Goal: Check status: Check status

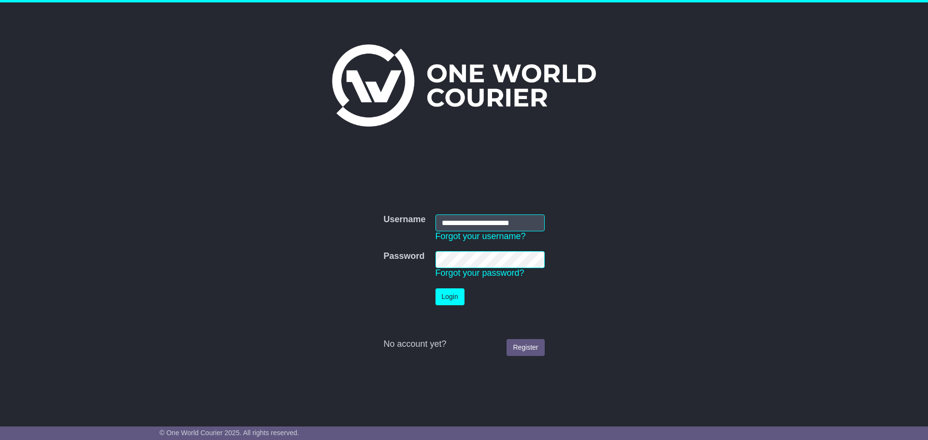
click at [451, 299] on button "Login" at bounding box center [449, 296] width 29 height 17
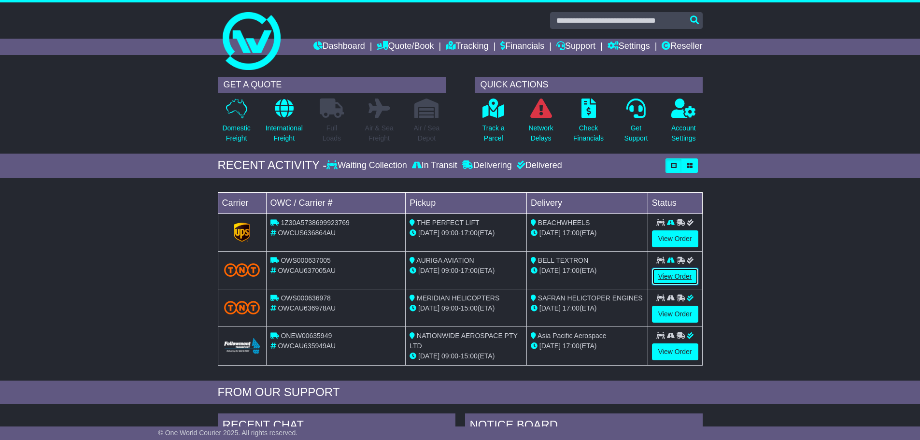
click at [668, 276] on link "View Order" at bounding box center [675, 276] width 46 height 17
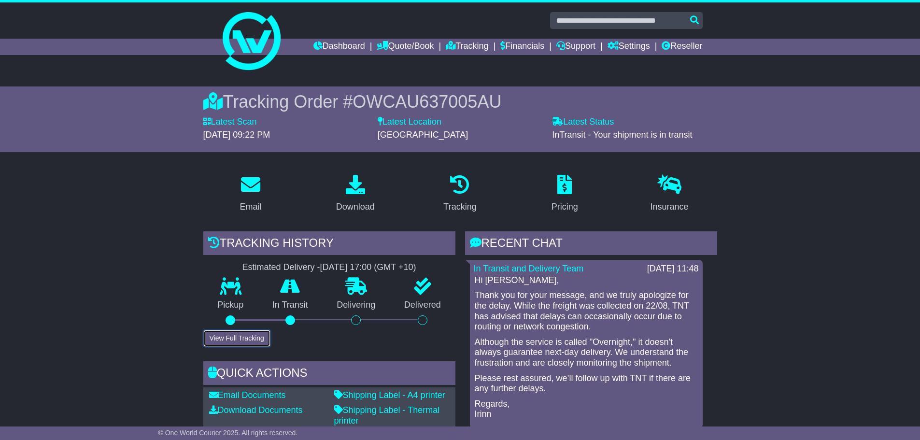
click at [232, 332] on button "View Full Tracking" at bounding box center [236, 338] width 67 height 17
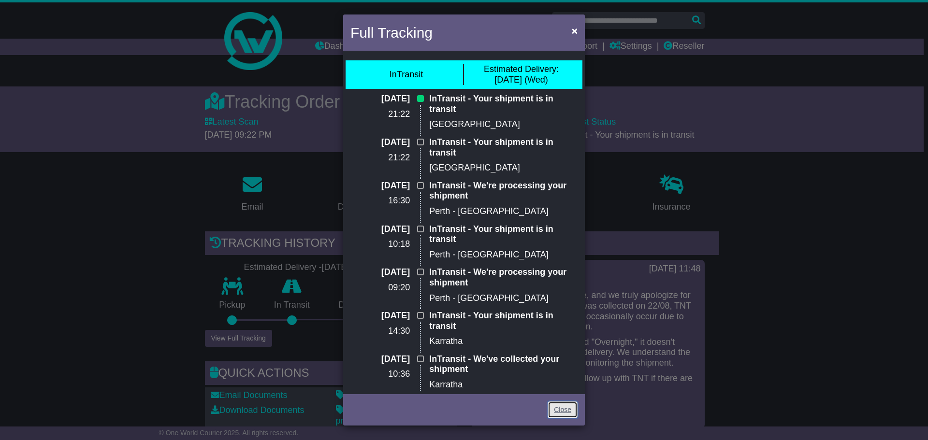
click at [570, 414] on link "Close" at bounding box center [562, 409] width 30 height 17
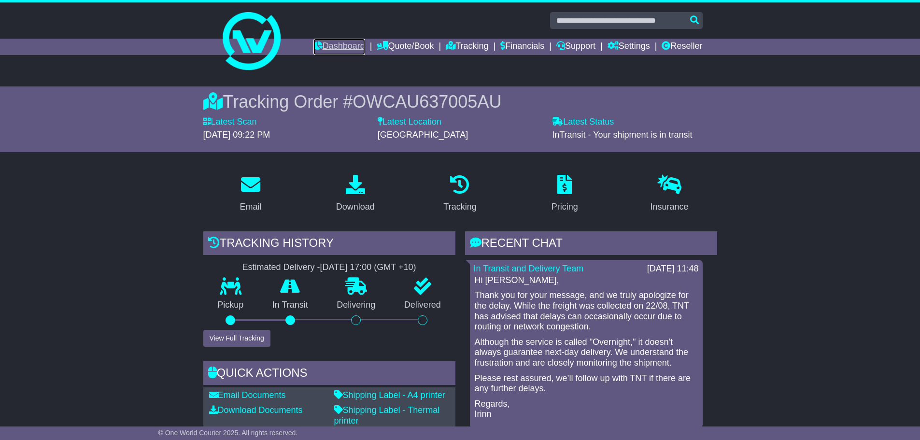
click at [325, 47] on link "Dashboard" at bounding box center [340, 47] width 52 height 16
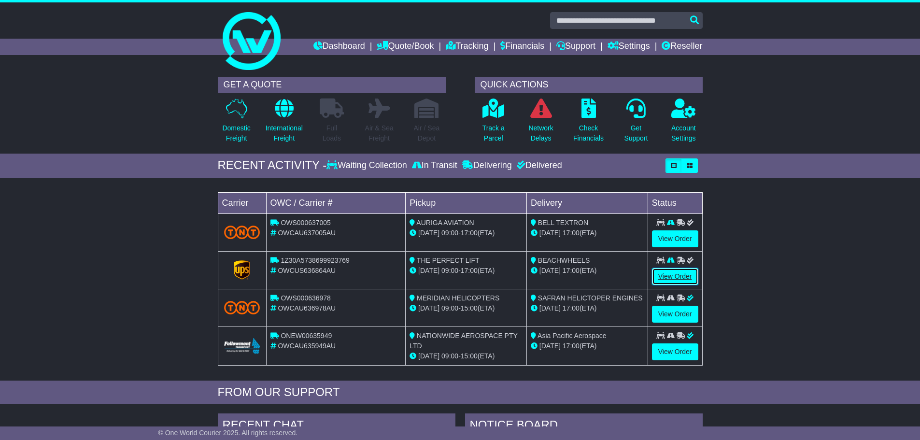
click at [685, 280] on link "View Order" at bounding box center [675, 276] width 46 height 17
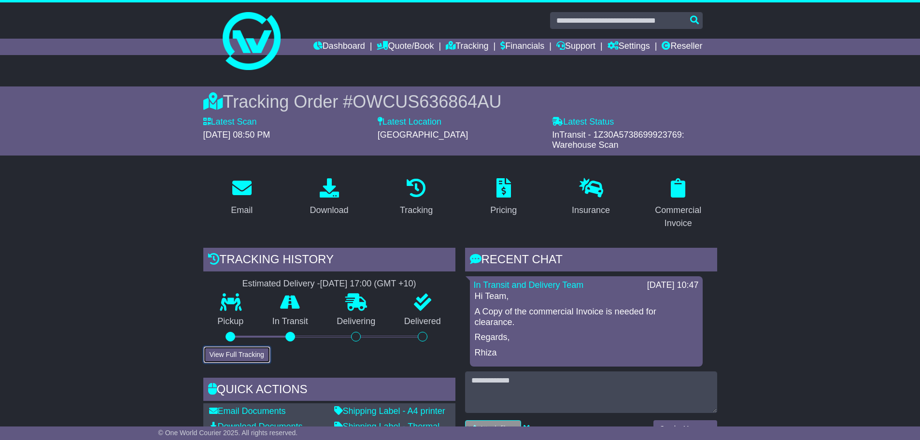
click at [242, 355] on button "View Full Tracking" at bounding box center [236, 354] width 67 height 17
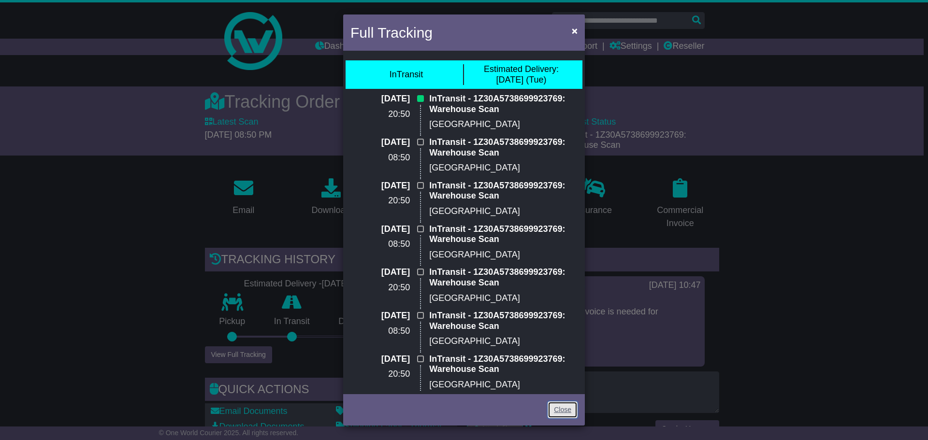
click at [568, 413] on link "Close" at bounding box center [562, 409] width 30 height 17
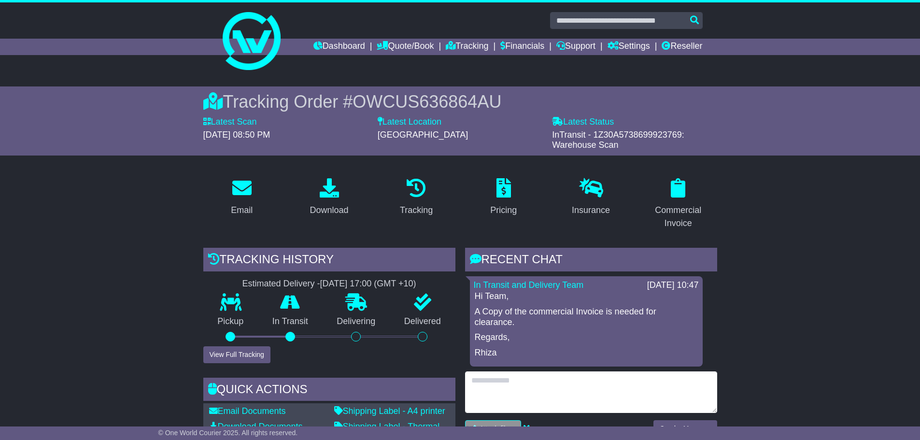
click at [629, 412] on textarea at bounding box center [591, 392] width 252 height 42
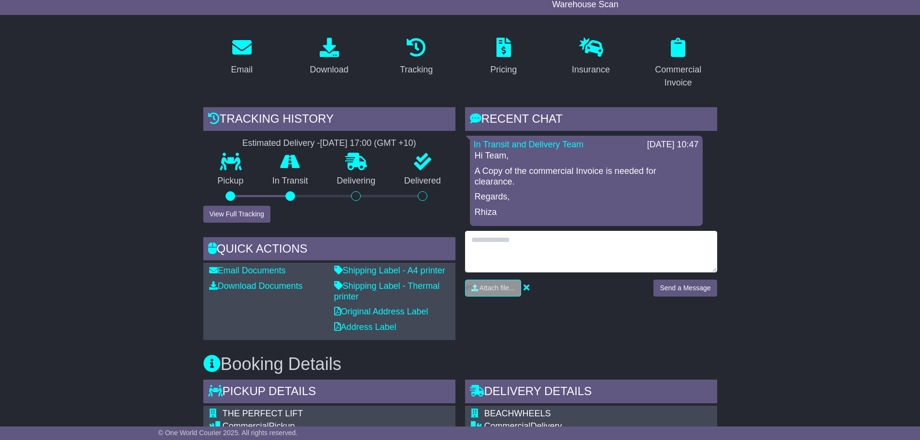
scroll to position [145, 0]
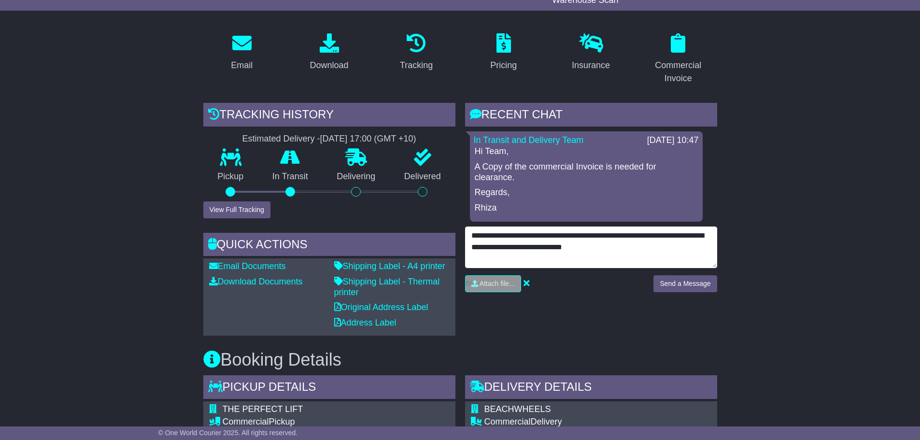
type textarea "**********"
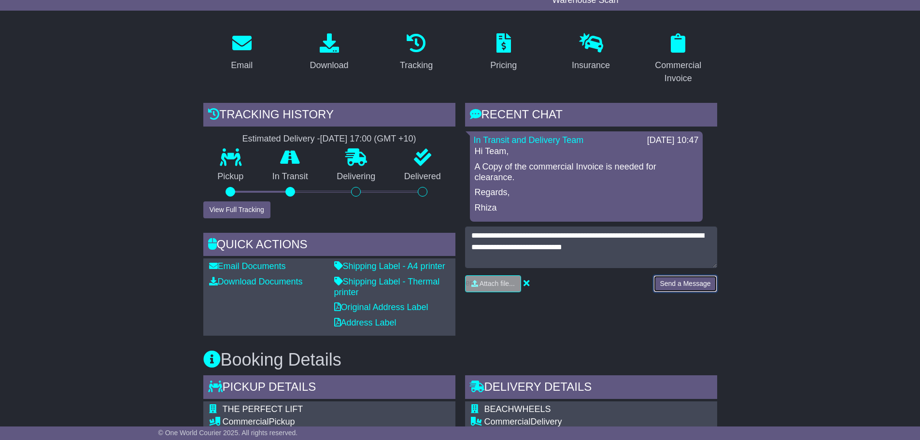
click at [684, 286] on button "Send a Message" at bounding box center [685, 283] width 63 height 17
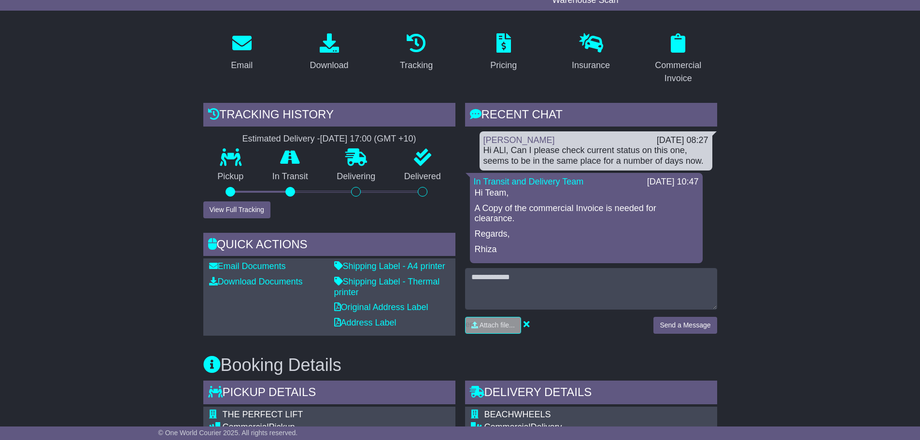
drag, startPoint x: 484, startPoint y: 150, endPoint x: 477, endPoint y: 154, distance: 8.0
click at [477, 154] on div "[PERSON_NAME] [DATE] 08:27 Hi ALl, Can I please check current status on this on…" at bounding box center [591, 197] width 252 height 132
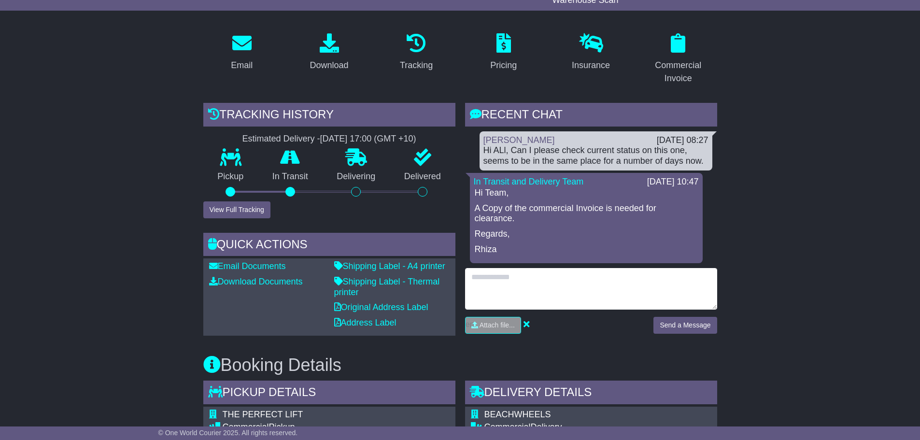
click at [530, 285] on textarea at bounding box center [591, 289] width 252 height 42
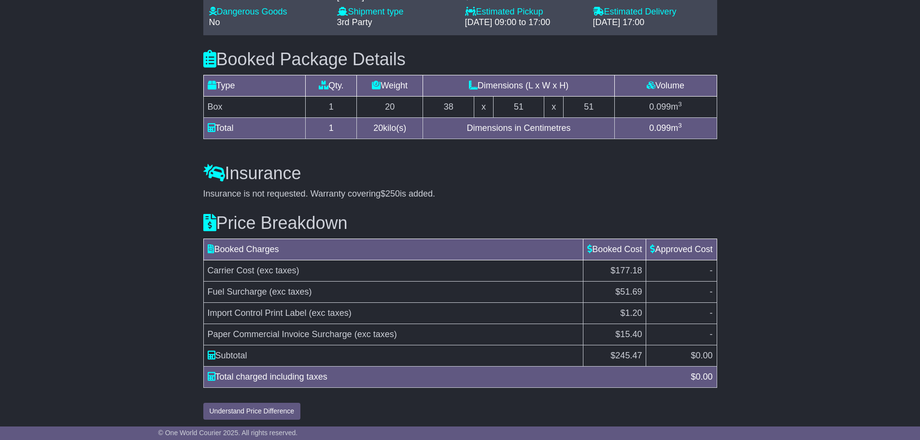
scroll to position [783, 0]
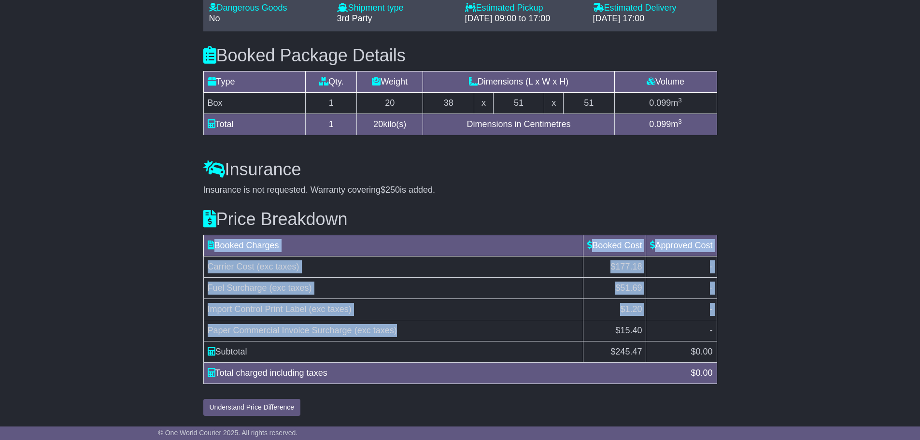
drag, startPoint x: 412, startPoint y: 331, endPoint x: 198, endPoint y: 330, distance: 214.5
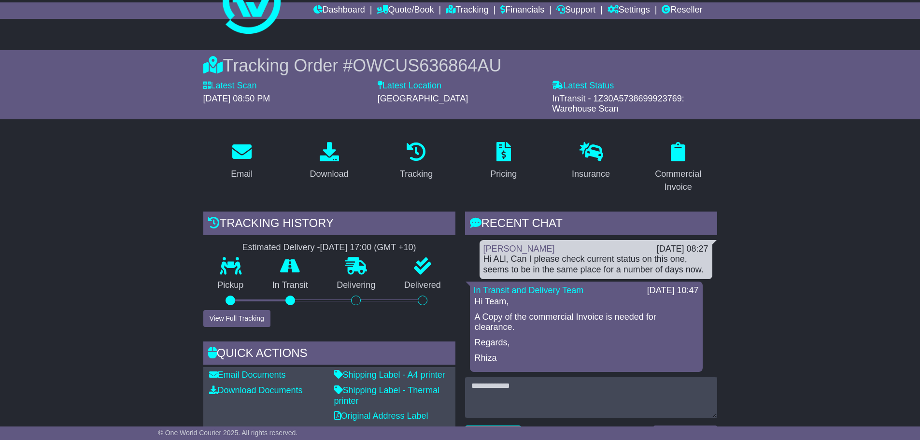
scroll to position [58, 0]
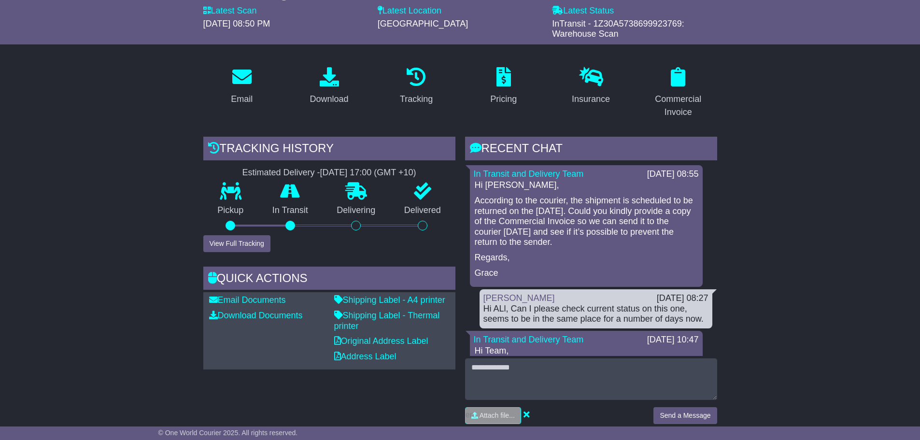
scroll to position [203, 0]
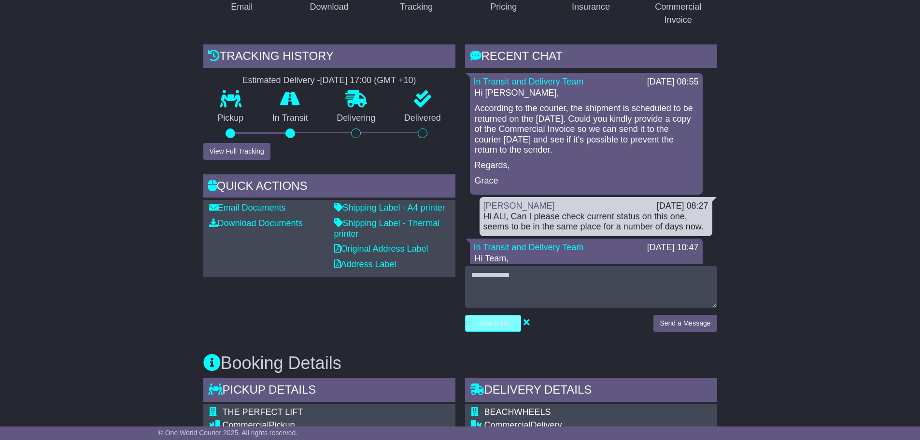
click at [486, 319] on input "file" at bounding box center [447, 323] width 146 height 16
type input "**********"
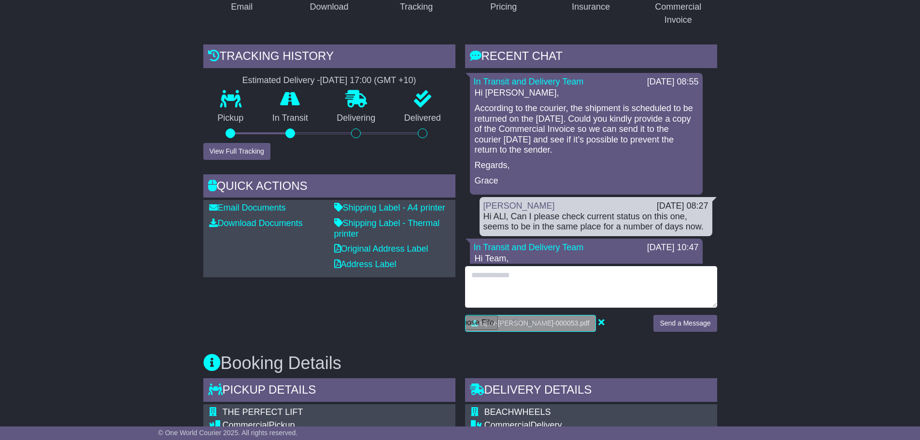
click at [553, 280] on textarea at bounding box center [591, 287] width 252 height 42
type textarea "**********"
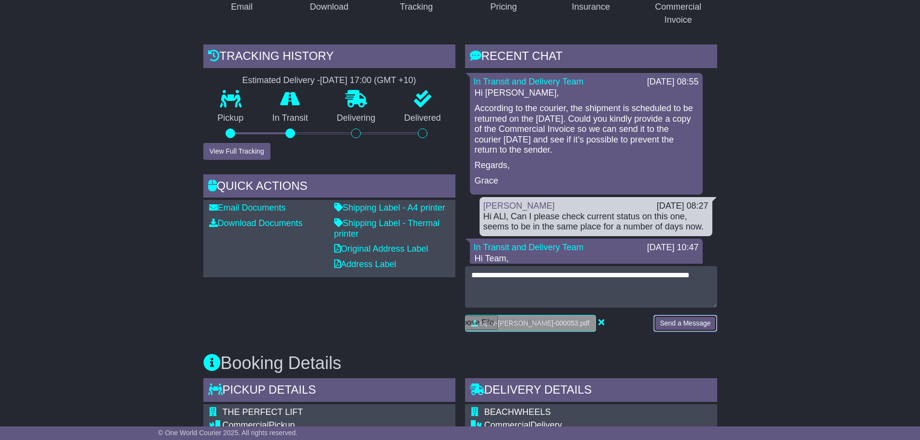
click at [679, 319] on button "Send a Message" at bounding box center [685, 323] width 63 height 17
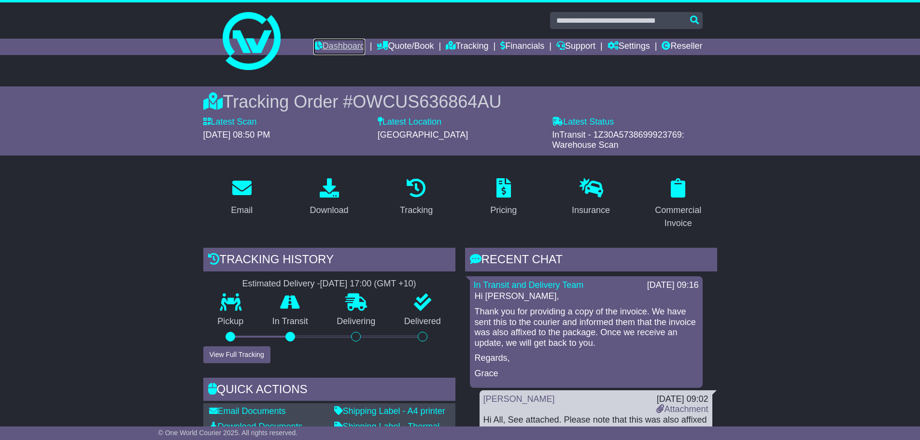
click at [318, 45] on link "Dashboard" at bounding box center [340, 47] width 52 height 16
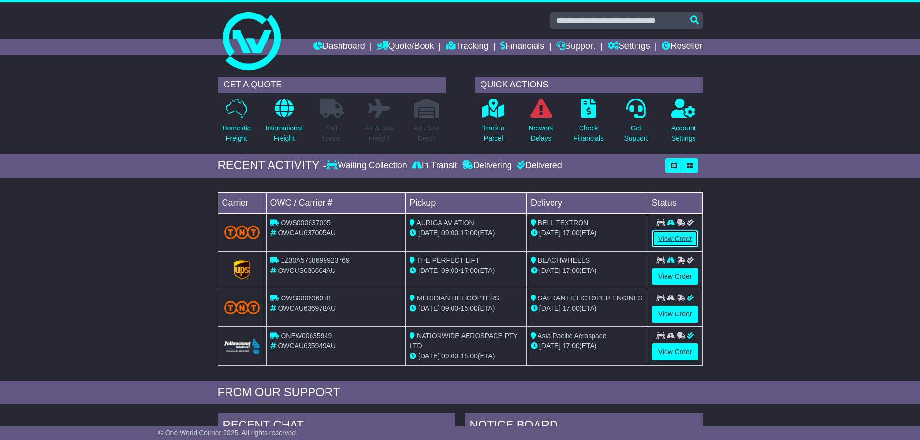
click at [672, 236] on link "View Order" at bounding box center [675, 238] width 46 height 17
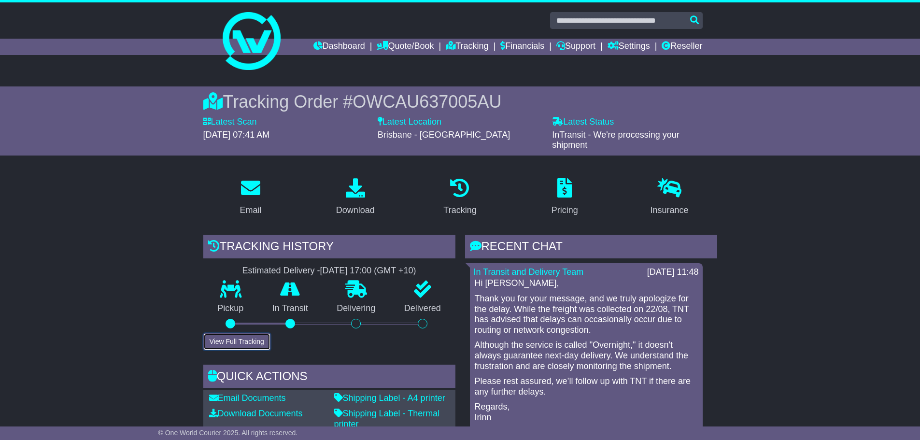
click at [249, 340] on button "View Full Tracking" at bounding box center [236, 341] width 67 height 17
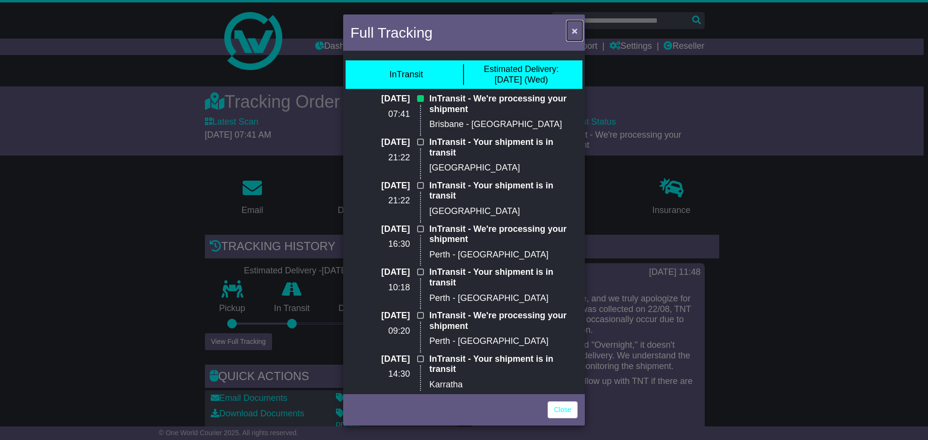
drag, startPoint x: 579, startPoint y: 22, endPoint x: 577, endPoint y: 28, distance: 6.1
click at [577, 28] on button "×" at bounding box center [574, 31] width 15 height 20
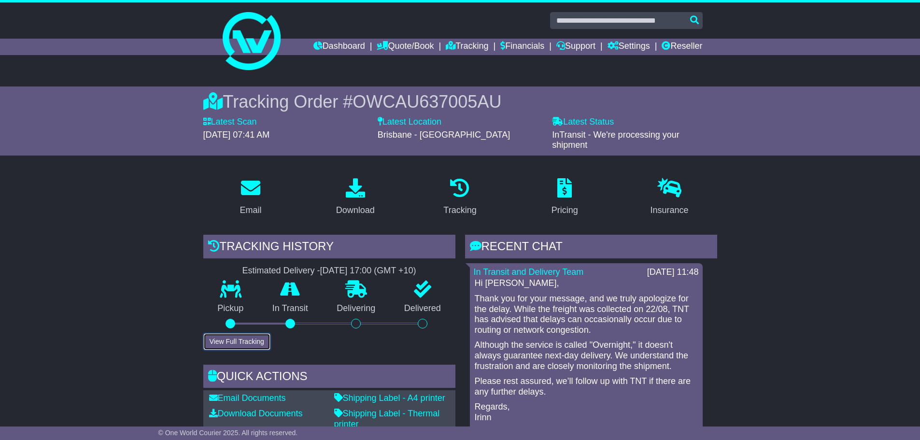
scroll to position [145, 0]
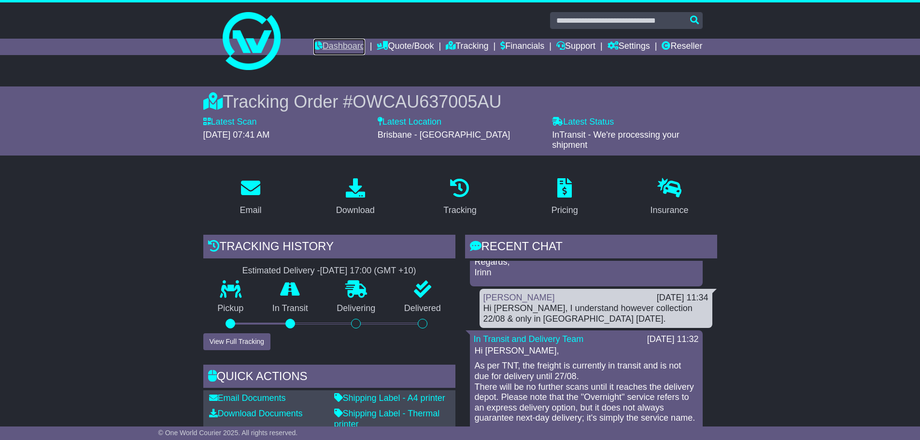
click at [343, 45] on link "Dashboard" at bounding box center [340, 47] width 52 height 16
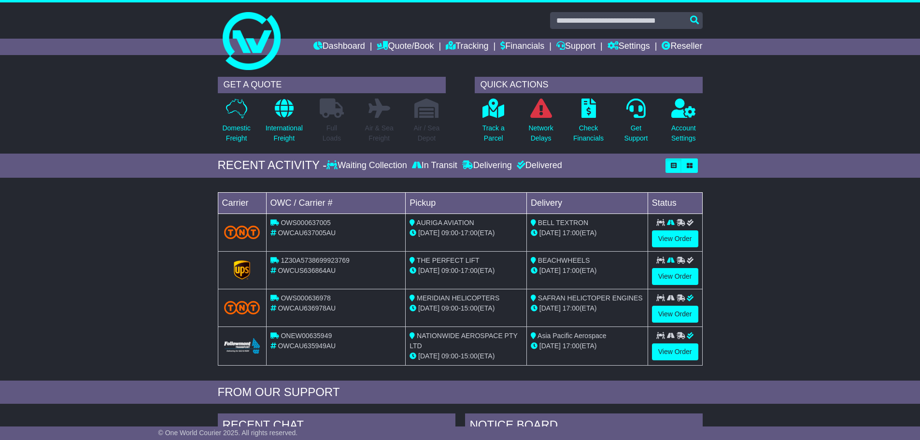
click at [336, 129] on p "Full Loads" at bounding box center [332, 133] width 24 height 20
click at [177, 121] on div "GET A QUOTE Domestic Freight International Freight Full Loads Air & Sea Freight…" at bounding box center [460, 113] width 920 height 82
click at [496, 136] on p "Track a Parcel" at bounding box center [494, 133] width 22 height 20
drag, startPoint x: 220, startPoint y: 169, endPoint x: 319, endPoint y: 165, distance: 98.6
click at [319, 165] on div "RECENT ACTIVITY -" at bounding box center [272, 165] width 109 height 14
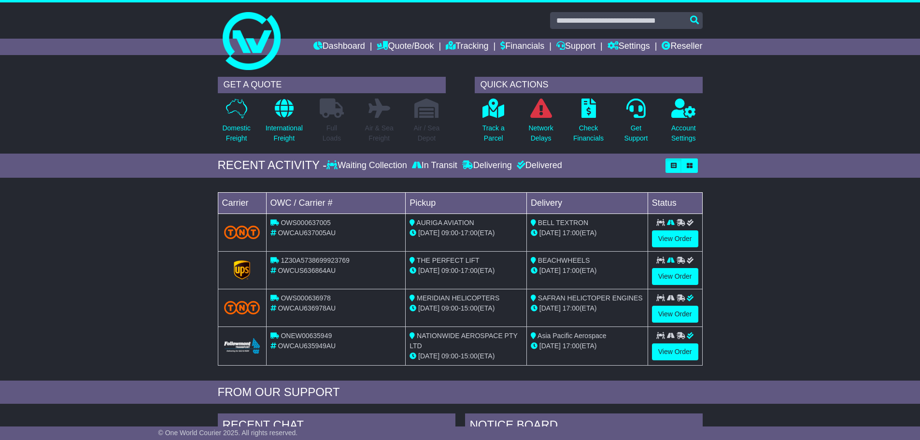
click at [320, 167] on div "RECENT ACTIVITY -" at bounding box center [272, 165] width 109 height 14
drag, startPoint x: 320, startPoint y: 166, endPoint x: 253, endPoint y: 171, distance: 67.4
click at [253, 171] on div "RECENT ACTIVITY -" at bounding box center [272, 165] width 109 height 14
click at [261, 162] on div "RECENT ACTIVITY -" at bounding box center [272, 165] width 109 height 14
drag, startPoint x: 310, startPoint y: 303, endPoint x: 273, endPoint y: 297, distance: 37.8
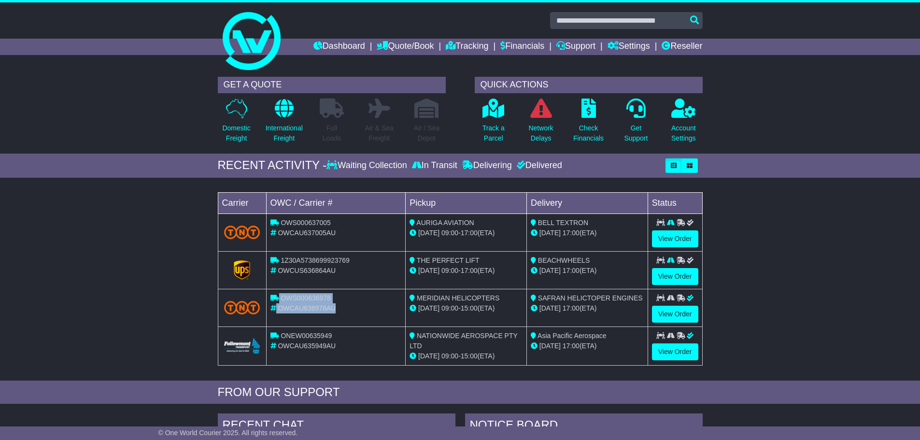
click at [273, 297] on td "OWS000636978 OWCAU636978AU" at bounding box center [336, 308] width 140 height 38
click at [366, 318] on td "OWS000636978 OWCAU636978AU" at bounding box center [336, 308] width 140 height 38
click at [344, 311] on div "OWCAU636978AU" at bounding box center [336, 308] width 131 height 10
drag, startPoint x: 339, startPoint y: 311, endPoint x: 262, endPoint y: 303, distance: 76.7
click at [262, 303] on tr "OWS000636978 OWCAU636978AU MERIDIAN HELICOPTERS 22 Aug 09:00 - 15:00 (ETA) SAFR…" at bounding box center [460, 308] width 485 height 38
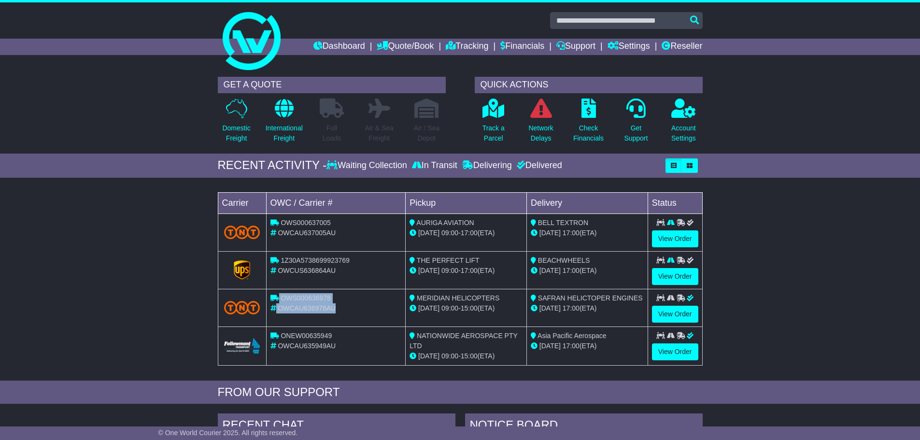
click at [287, 312] on div "OWCAU636978AU" at bounding box center [336, 308] width 131 height 10
click at [113, 302] on div "Loading... No bookings found Carrier OWC / Carrier # Pickup Delivery Status OWS…" at bounding box center [460, 282] width 920 height 198
drag, startPoint x: 355, startPoint y: 229, endPoint x: 341, endPoint y: 236, distance: 14.9
click at [341, 236] on div "OWCAU637005AU" at bounding box center [336, 233] width 131 height 10
drag, startPoint x: 505, startPoint y: 236, endPoint x: 414, endPoint y: 222, distance: 92.9
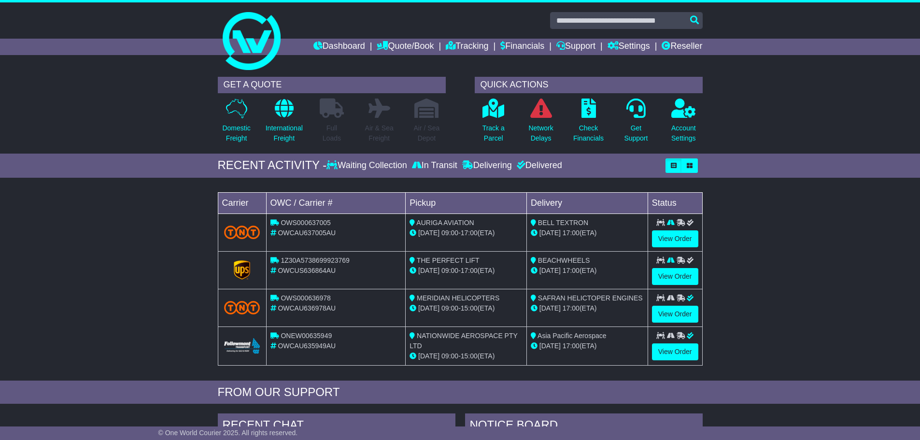
click at [414, 222] on td "AURIGA AVIATION 22 Aug 09:00 - 17:00 (ETA)" at bounding box center [466, 233] width 121 height 38
click at [428, 227] on div "AURIGA AVIATION" at bounding box center [466, 223] width 113 height 10
drag, startPoint x: 416, startPoint y: 223, endPoint x: 499, endPoint y: 236, distance: 84.2
click at [499, 236] on td "AURIGA AVIATION 22 Aug 09:00 - 17:00 (ETA)" at bounding box center [466, 233] width 121 height 38
click at [343, 272] on div "OWCUS636864AU" at bounding box center [336, 271] width 131 height 10
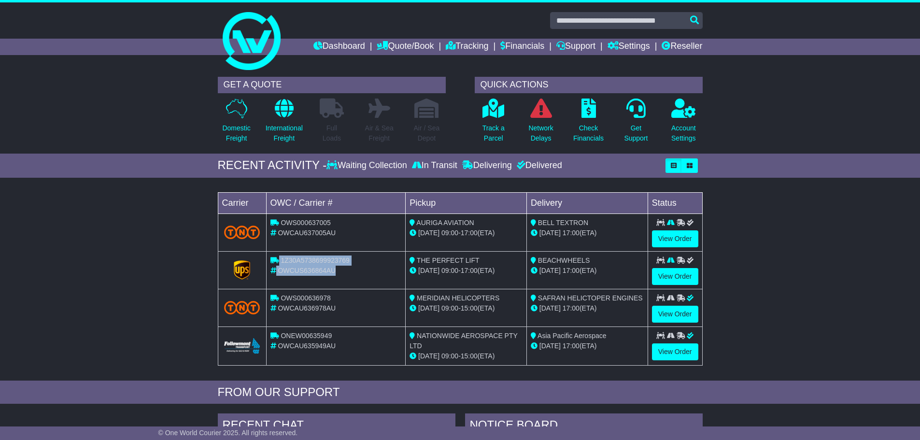
drag, startPoint x: 336, startPoint y: 272, endPoint x: 265, endPoint y: 261, distance: 72.0
click at [265, 261] on tr "1Z30A5738699923769 OWCUS636864AU THE PERFECT LIFT 21 Aug 09:00 - 17:00 (ETA) BE…" at bounding box center [460, 270] width 485 height 38
click at [172, 243] on div "Loading... No bookings found Carrier OWC / Carrier # Pickup Delivery Status OWS…" at bounding box center [460, 282] width 920 height 198
drag, startPoint x: 318, startPoint y: 162, endPoint x: 215, endPoint y: 166, distance: 103.0
click at [215, 166] on div "RECENT ACTIVITY - Waiting Collection In Transit Delivering Delivered" at bounding box center [460, 166] width 495 height 24
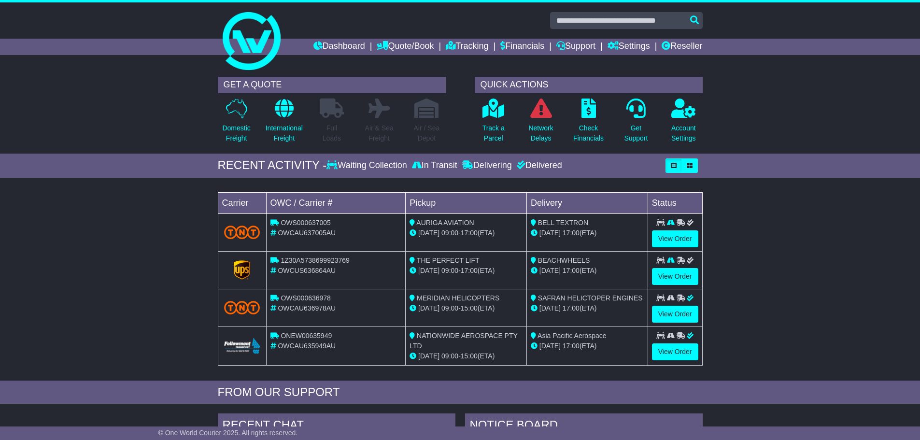
click at [186, 171] on div "RECENT ACTIVITY - Waiting Collection In Transit Delivering Delivered" at bounding box center [460, 166] width 920 height 24
drag, startPoint x: 359, startPoint y: 234, endPoint x: 278, endPoint y: 224, distance: 81.9
click at [278, 224] on td "OWS000637005 OWCAU637005AU" at bounding box center [336, 233] width 140 height 38
click at [132, 232] on div "Loading... No bookings found Carrier OWC / Carrier # Pickup Delivery Status OWS…" at bounding box center [460, 282] width 920 height 198
drag, startPoint x: 347, startPoint y: 240, endPoint x: 282, endPoint y: 224, distance: 67.3
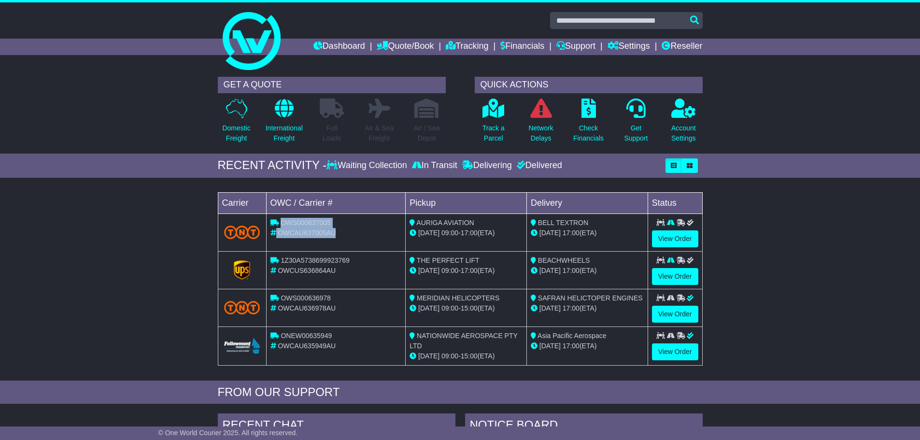
click at [282, 224] on td "OWS000637005 OWCAU637005AU" at bounding box center [336, 233] width 140 height 38
click at [325, 226] on span "OWS000637005" at bounding box center [306, 223] width 50 height 8
drag, startPoint x: 339, startPoint y: 236, endPoint x: 275, endPoint y: 225, distance: 64.7
click at [275, 225] on td "OWS000637005 OWCAU637005AU" at bounding box center [336, 233] width 140 height 38
click at [328, 233] on span "OWCAU637005AU" at bounding box center [307, 233] width 58 height 8
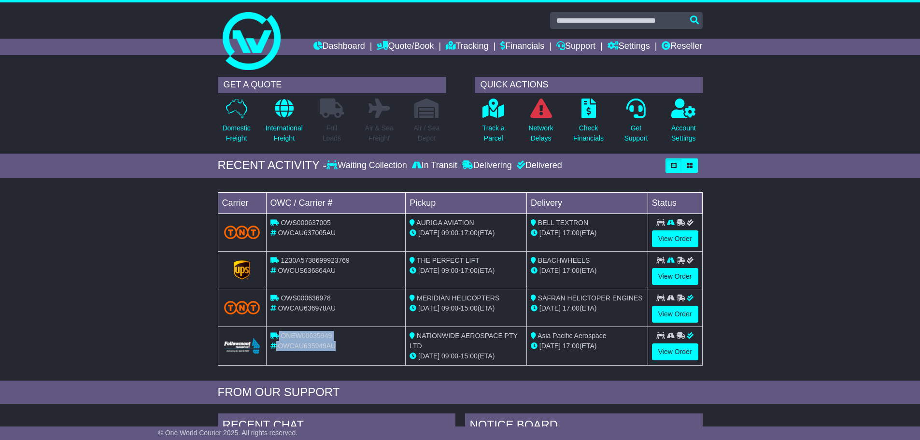
drag, startPoint x: 349, startPoint y: 360, endPoint x: 275, endPoint y: 334, distance: 78.4
click at [275, 334] on td "ONEW00635949 OWCAU635949AU" at bounding box center [336, 346] width 140 height 39
click at [397, 342] on div "OWCAU635949AU" at bounding box center [336, 346] width 131 height 10
click at [320, 40] on link "Dashboard" at bounding box center [340, 47] width 52 height 16
click at [686, 241] on link "View Order" at bounding box center [675, 238] width 46 height 17
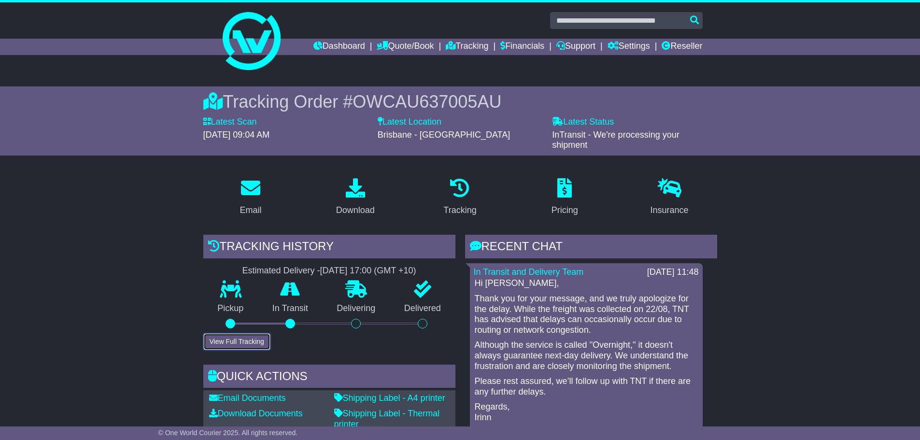
click at [259, 345] on button "View Full Tracking" at bounding box center [236, 341] width 67 height 17
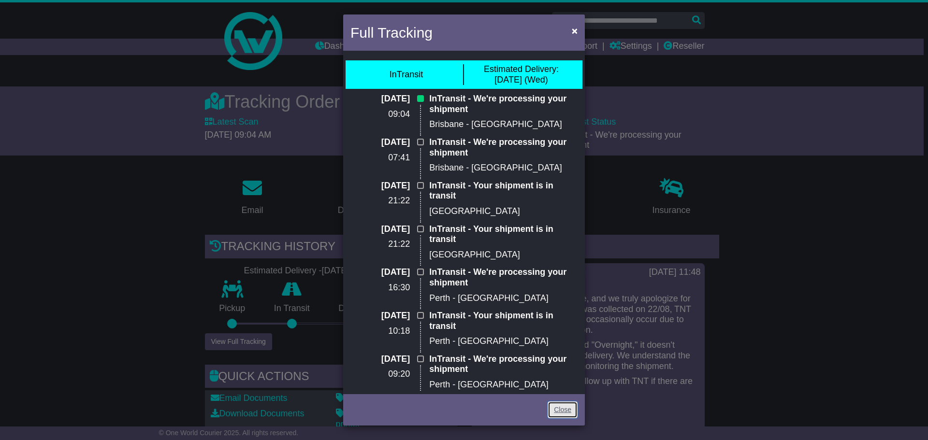
click at [557, 408] on link "Close" at bounding box center [562, 409] width 30 height 17
